Goal: Task Accomplishment & Management: Manage account settings

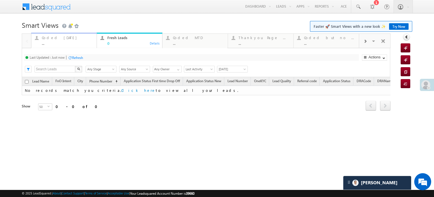
click at [63, 43] on div "..." at bounding box center [67, 43] width 51 height 4
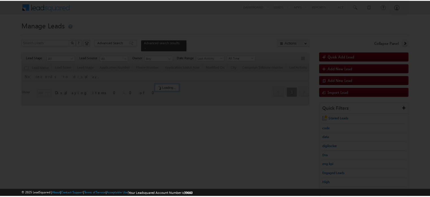
scroll to position [28, 0]
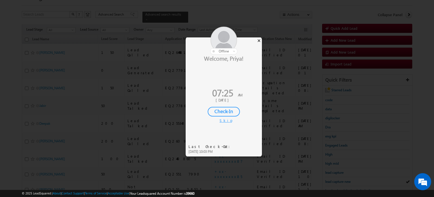
click at [259, 39] on div "×" at bounding box center [259, 40] width 6 height 6
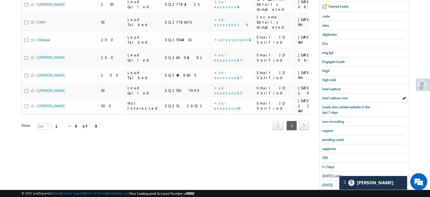
scroll to position [113, 0]
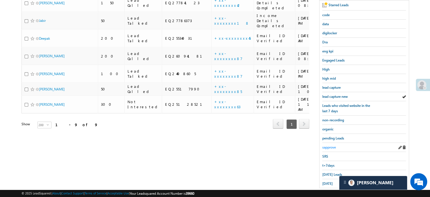
click at [328, 145] on span "sapprove" at bounding box center [329, 147] width 14 height 4
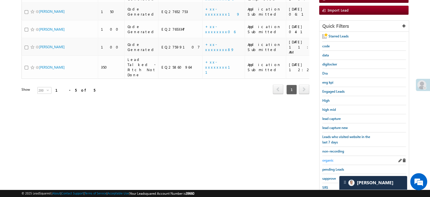
scroll to position [85, 0]
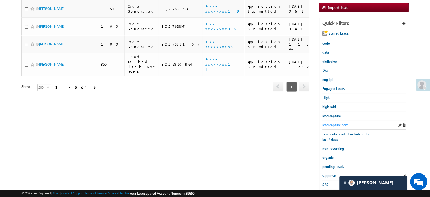
click at [340, 123] on span "lead capture new" at bounding box center [334, 124] width 25 height 4
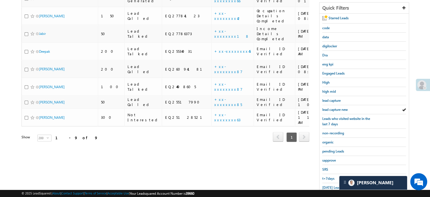
scroll to position [121, 0]
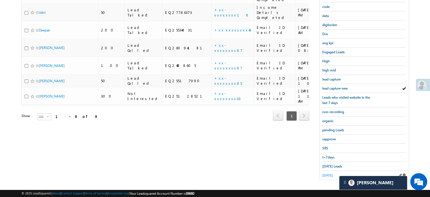
click at [327, 173] on span "yesterday" at bounding box center [327, 175] width 10 height 4
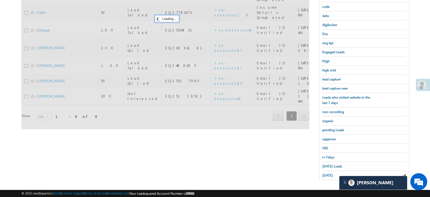
click at [327, 173] on span "yesterday" at bounding box center [327, 175] width 10 height 4
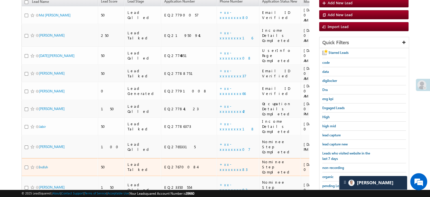
scroll to position [64, 0]
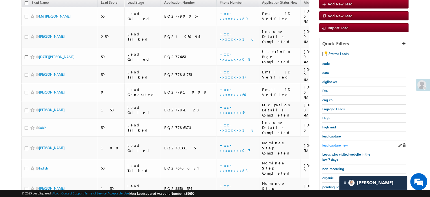
click at [338, 143] on span "lead capture new" at bounding box center [334, 145] width 25 height 4
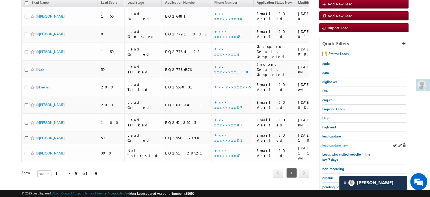
click at [337, 143] on span "lead capture new" at bounding box center [334, 145] width 25 height 4
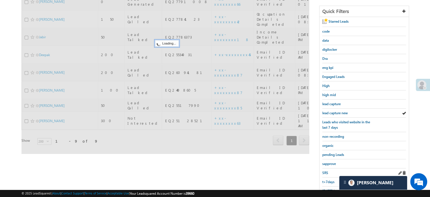
scroll to position [121, 0]
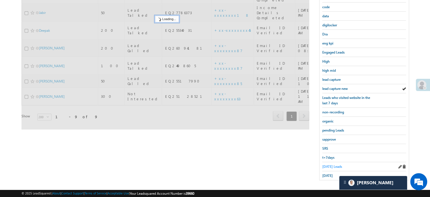
click at [333, 164] on span "Today's Leads" at bounding box center [332, 166] width 20 height 4
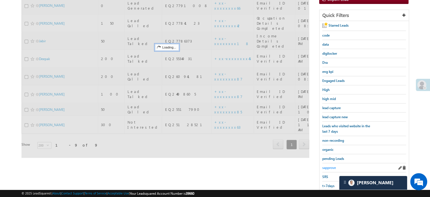
scroll to position [64, 0]
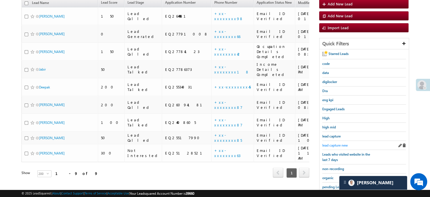
click at [338, 143] on span "lead capture new" at bounding box center [334, 145] width 25 height 4
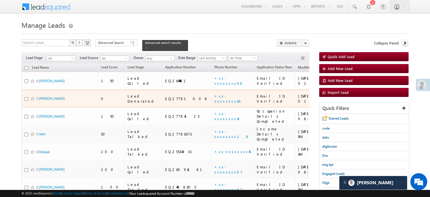
scroll to position [57, 0]
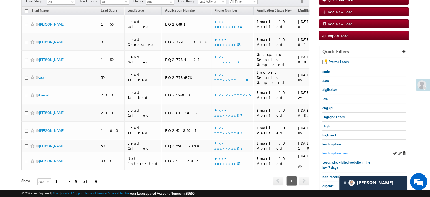
click at [338, 154] on link "lead capture new" at bounding box center [334, 152] width 25 height 5
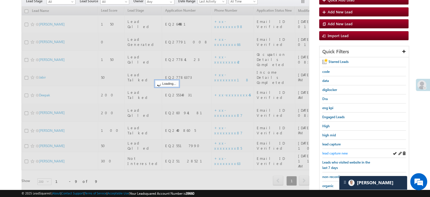
click at [337, 152] on span "lead capture new" at bounding box center [334, 153] width 25 height 4
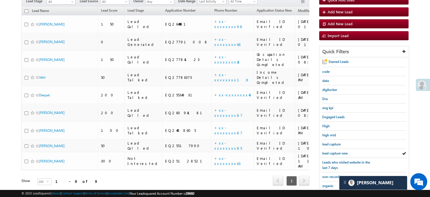
click at [337, 152] on span "lead capture new" at bounding box center [334, 153] width 25 height 4
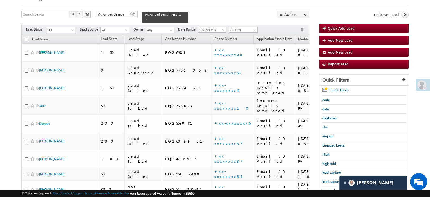
scroll to position [28, 0]
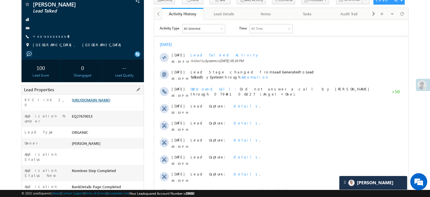
click at [110, 102] on link "[URL][DOMAIN_NAME]" at bounding box center [91, 99] width 38 height 5
